Goal: Transaction & Acquisition: Obtain resource

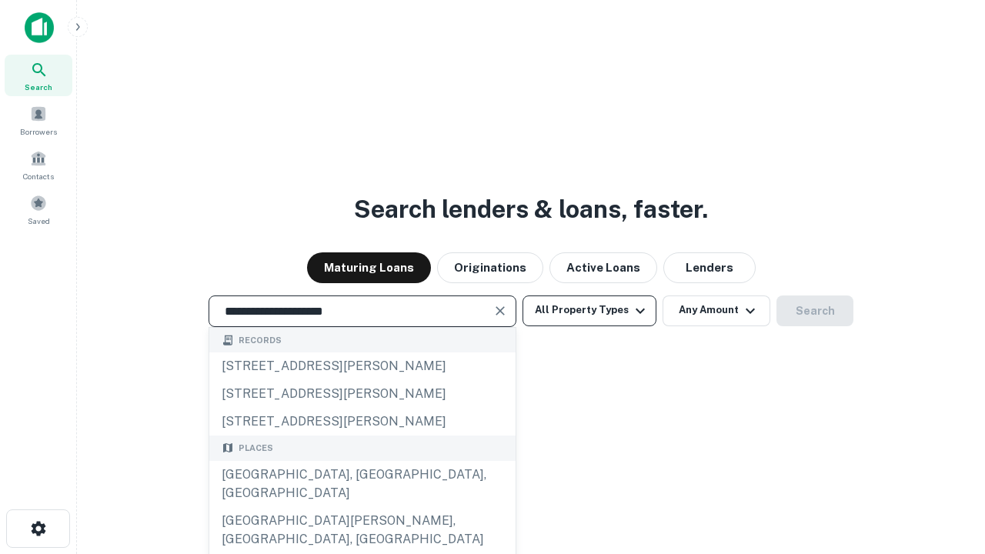
type input "**********"
click at [590, 310] on button "All Property Types" at bounding box center [590, 311] width 134 height 31
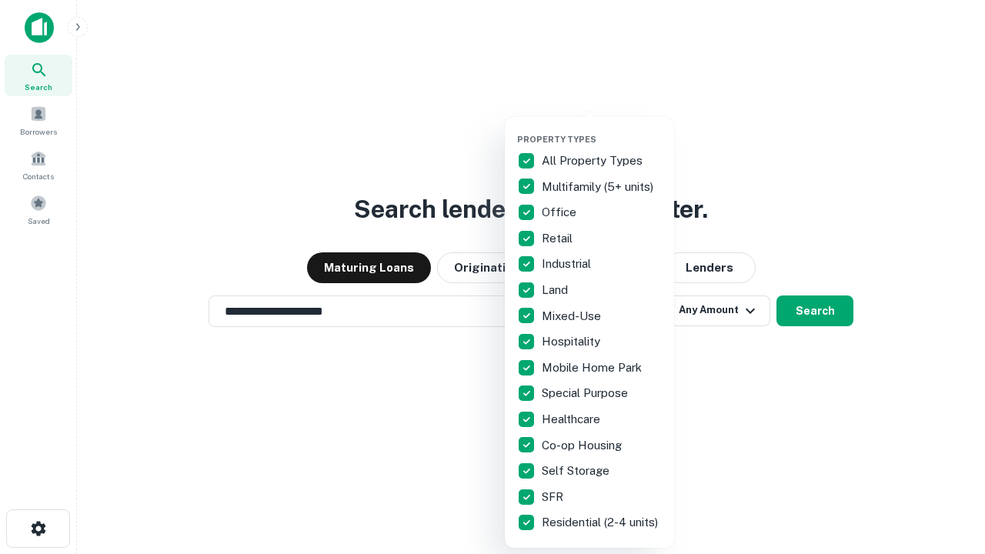
click at [602, 129] on button "button" at bounding box center [601, 129] width 169 height 1
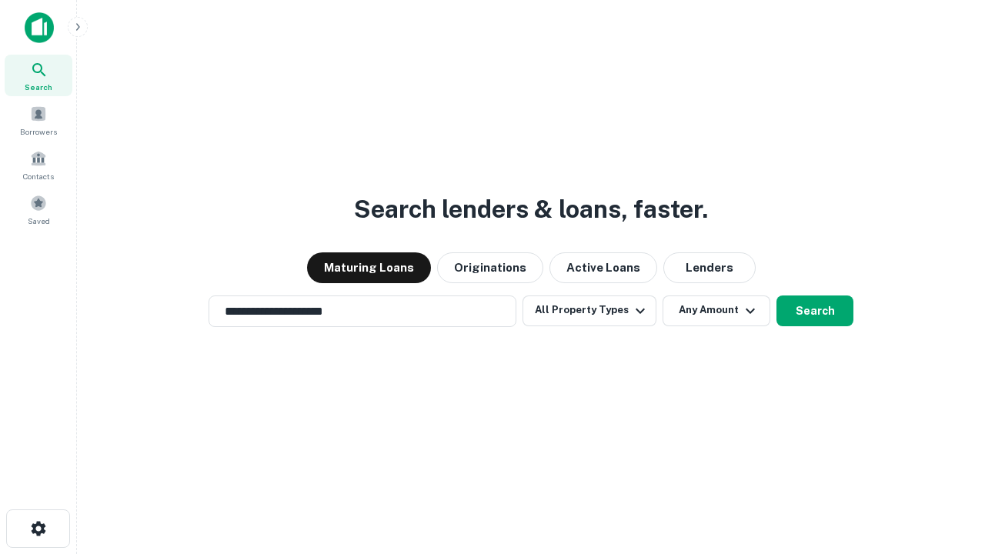
scroll to position [24, 0]
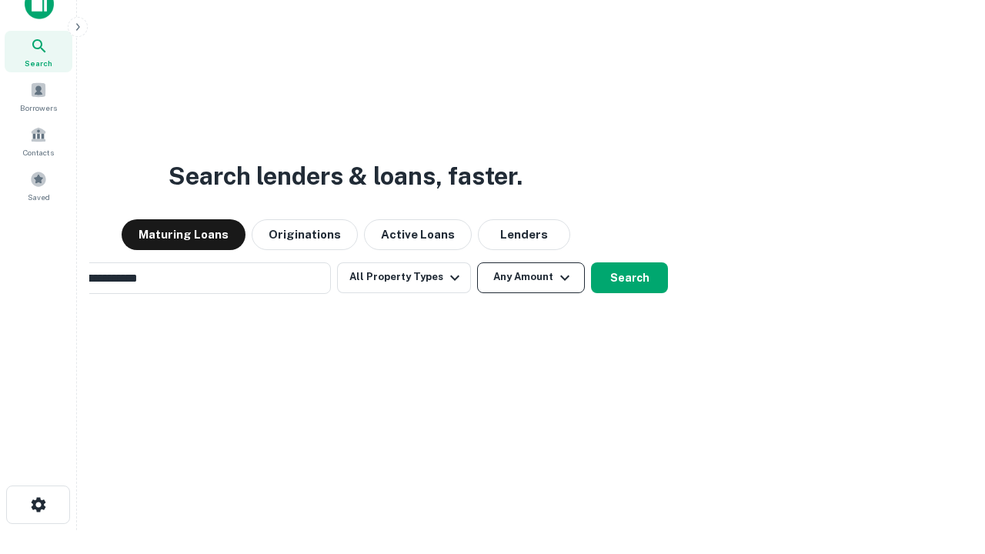
click at [477, 263] on button "Any Amount" at bounding box center [531, 278] width 108 height 31
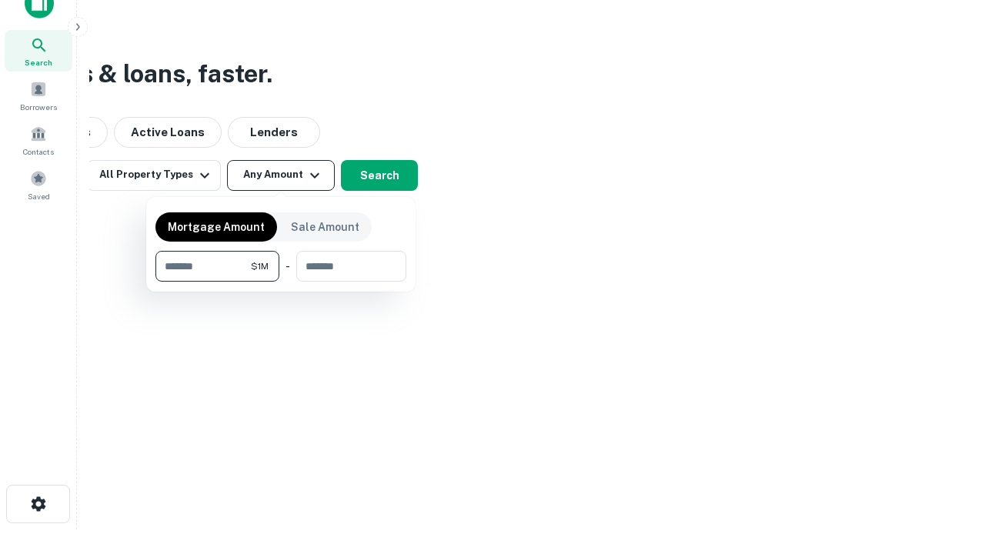
type input "*******"
click at [281, 282] on button "button" at bounding box center [281, 282] width 251 height 1
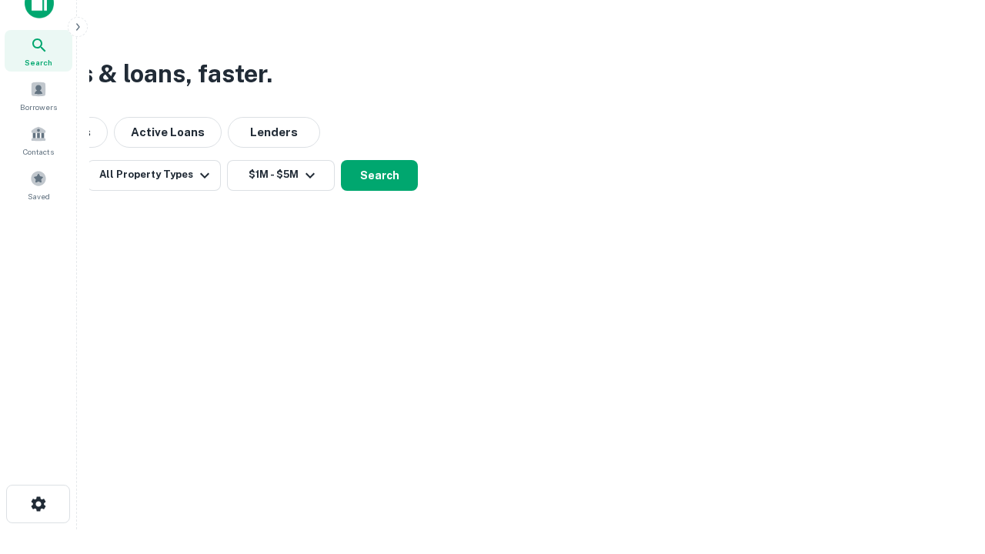
scroll to position [24, 0]
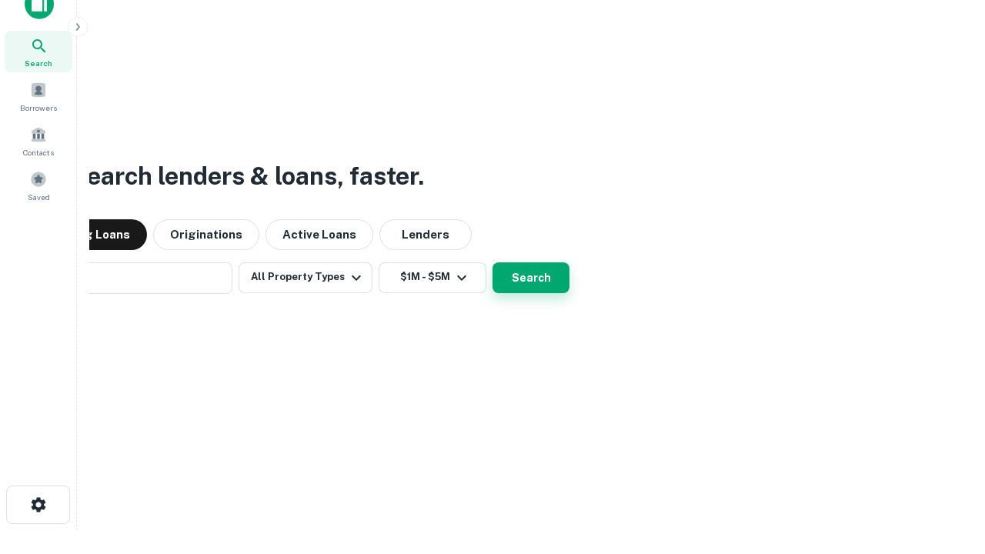
click at [493, 263] on button "Search" at bounding box center [531, 278] width 77 height 31
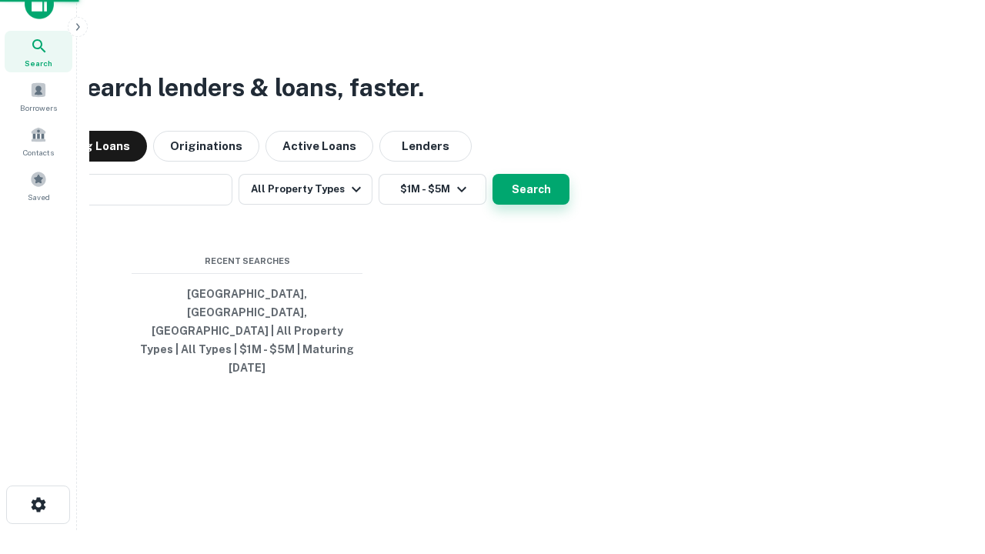
scroll to position [25, 0]
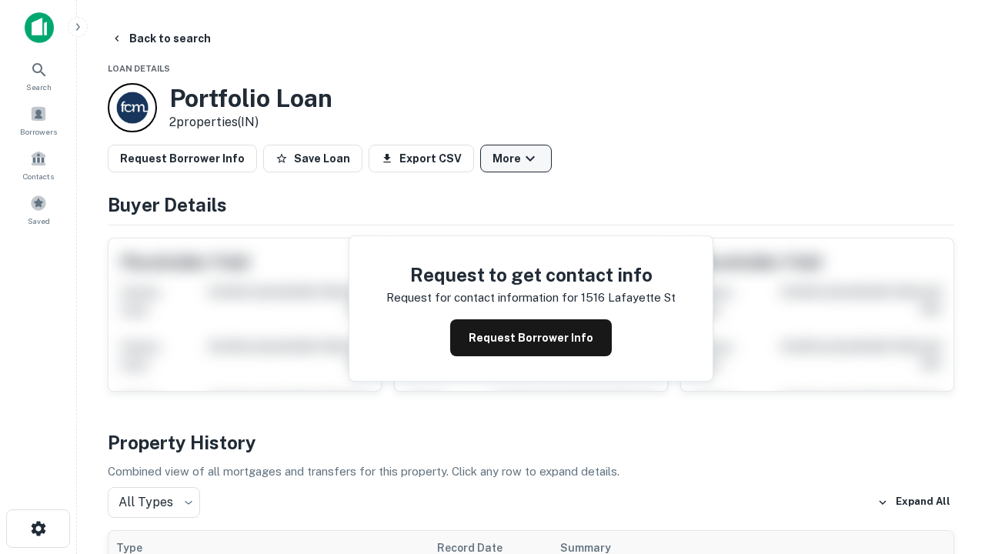
click at [516, 159] on button "More" at bounding box center [516, 159] width 72 height 28
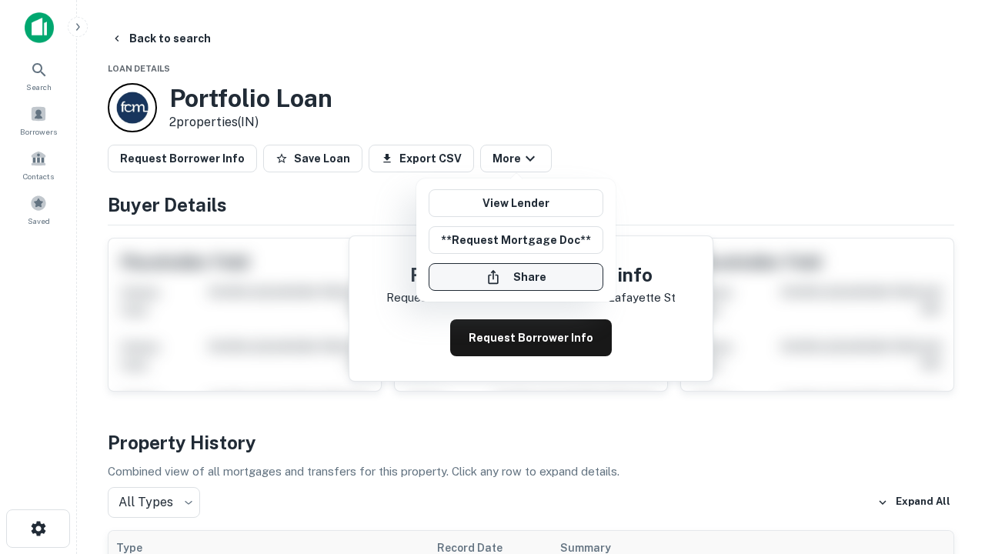
click at [516, 277] on button "Share" at bounding box center [516, 277] width 175 height 28
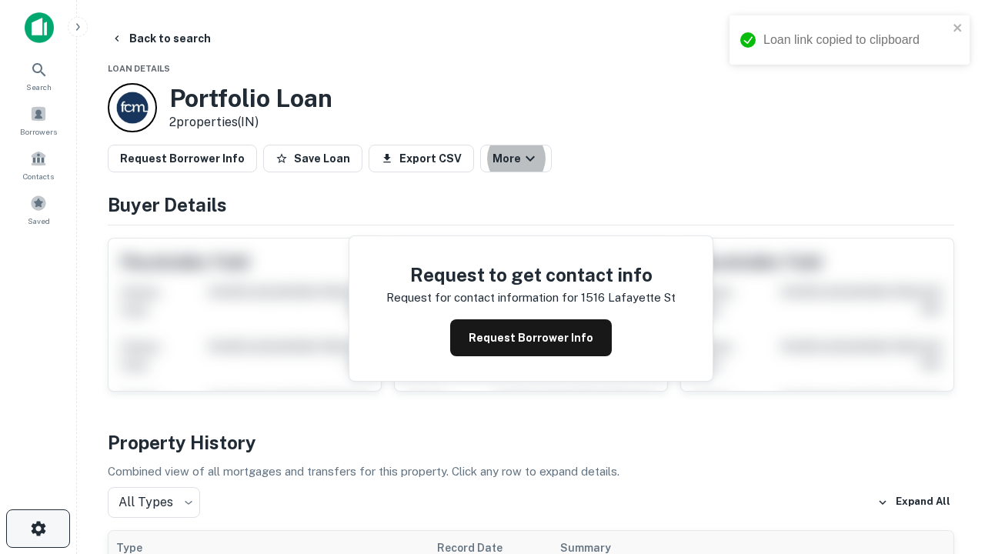
click at [38, 529] on icon "button" at bounding box center [38, 529] width 18 height 18
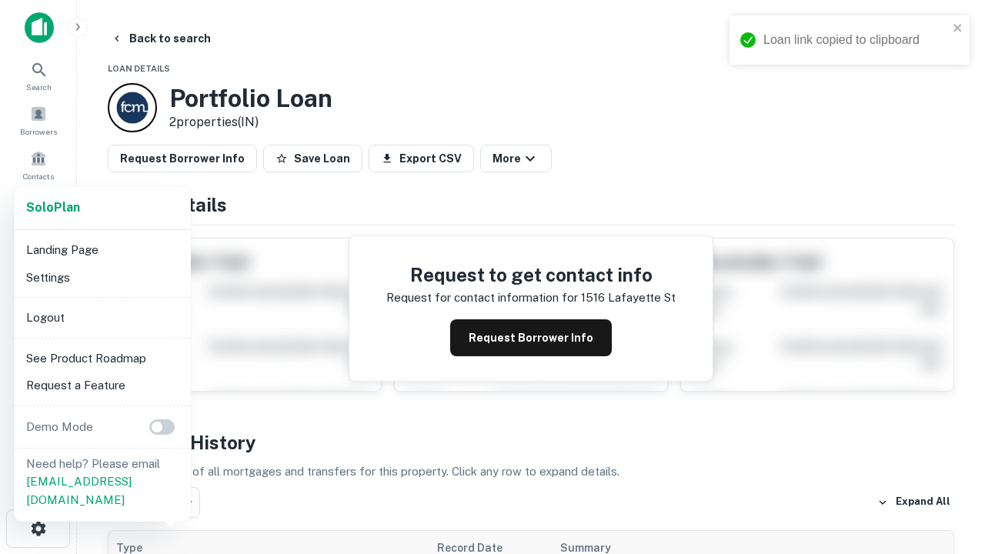
click at [102, 317] on li "Logout" at bounding box center [102, 318] width 165 height 28
